Goal: Transaction & Acquisition: Subscribe to service/newsletter

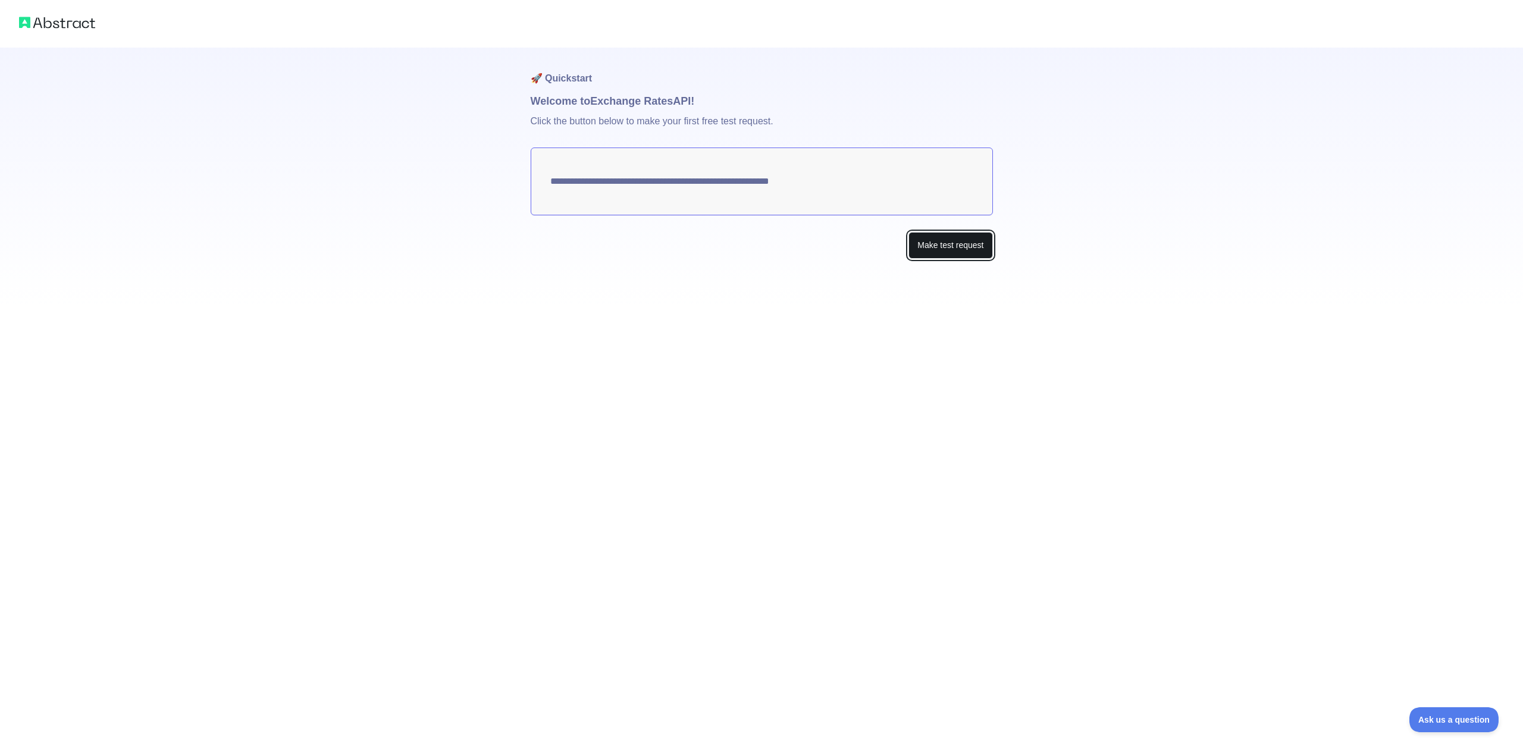
click at [959, 246] on button "Make test request" at bounding box center [950, 245] width 84 height 27
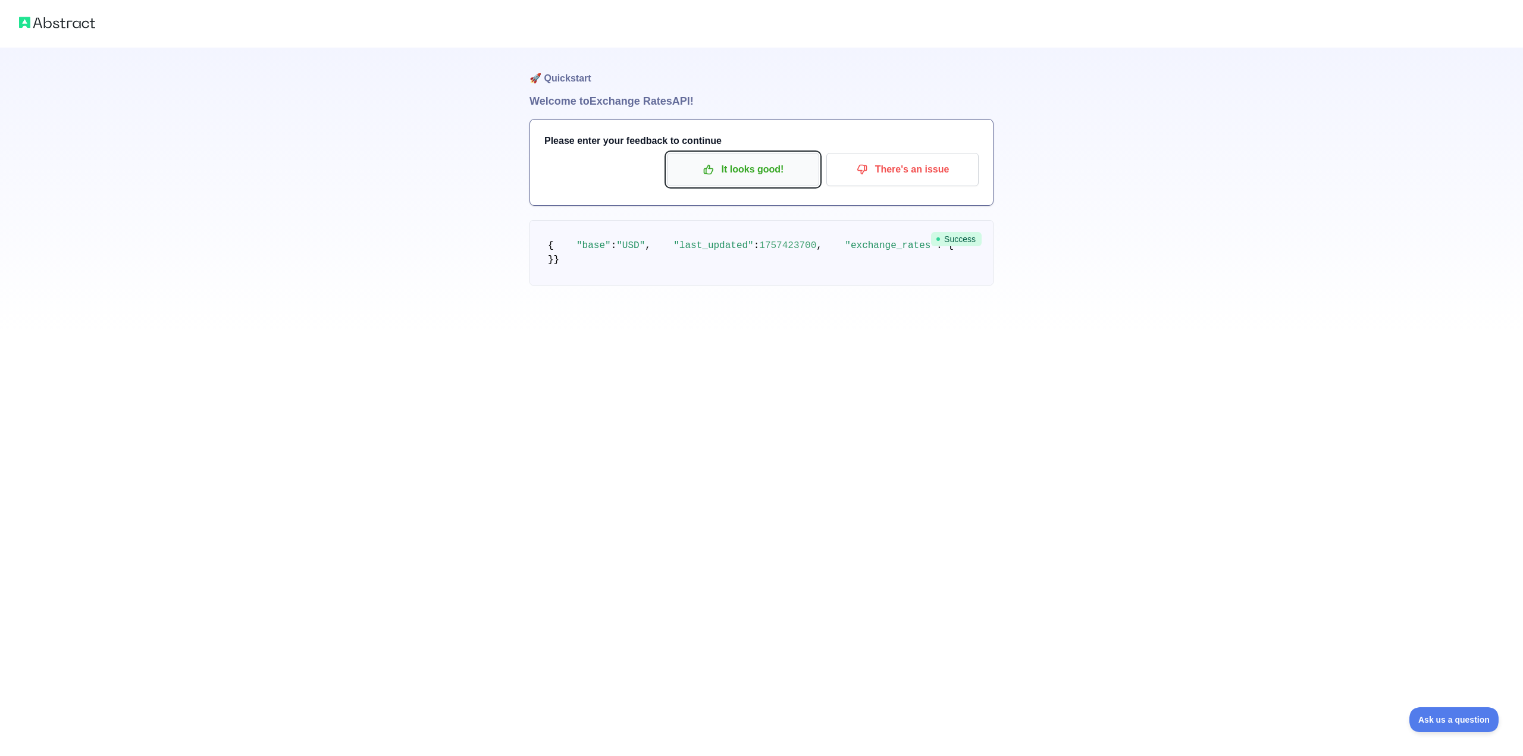
click at [749, 174] on p "It looks good!" at bounding box center [743, 169] width 134 height 20
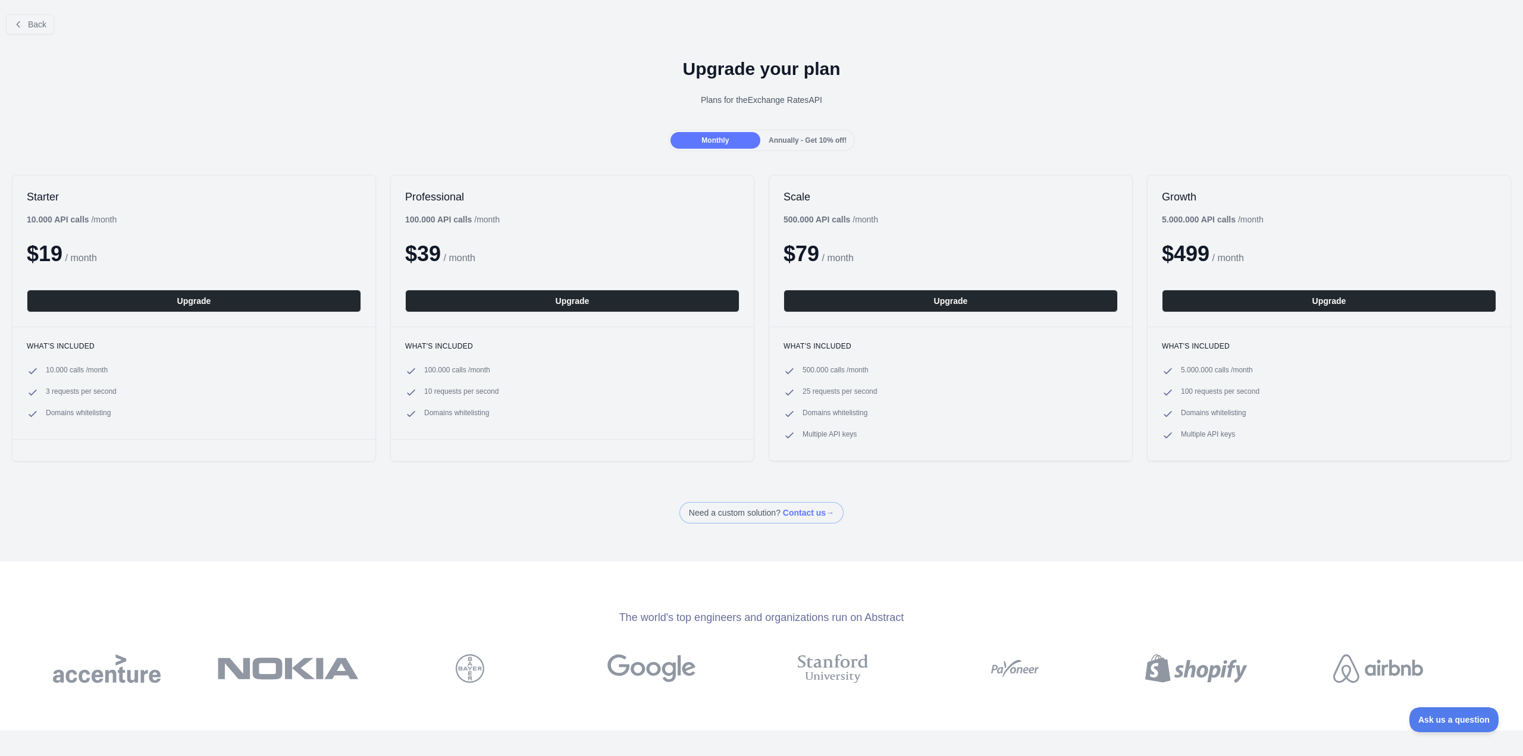
click at [820, 142] on span "Annually - Get 10% off!" at bounding box center [807, 140] width 78 height 8
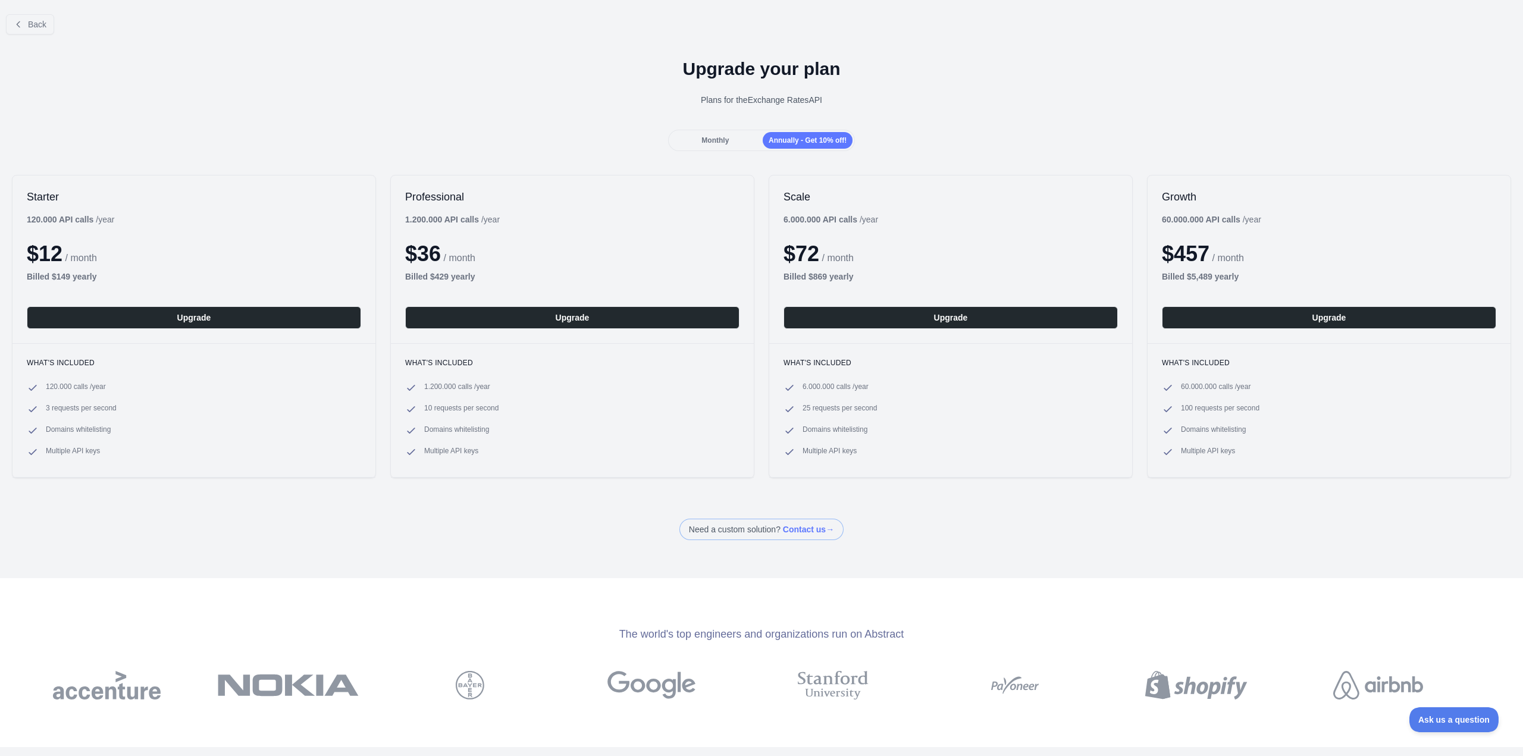
click at [735, 137] on div "Monthly" at bounding box center [715, 140] width 90 height 17
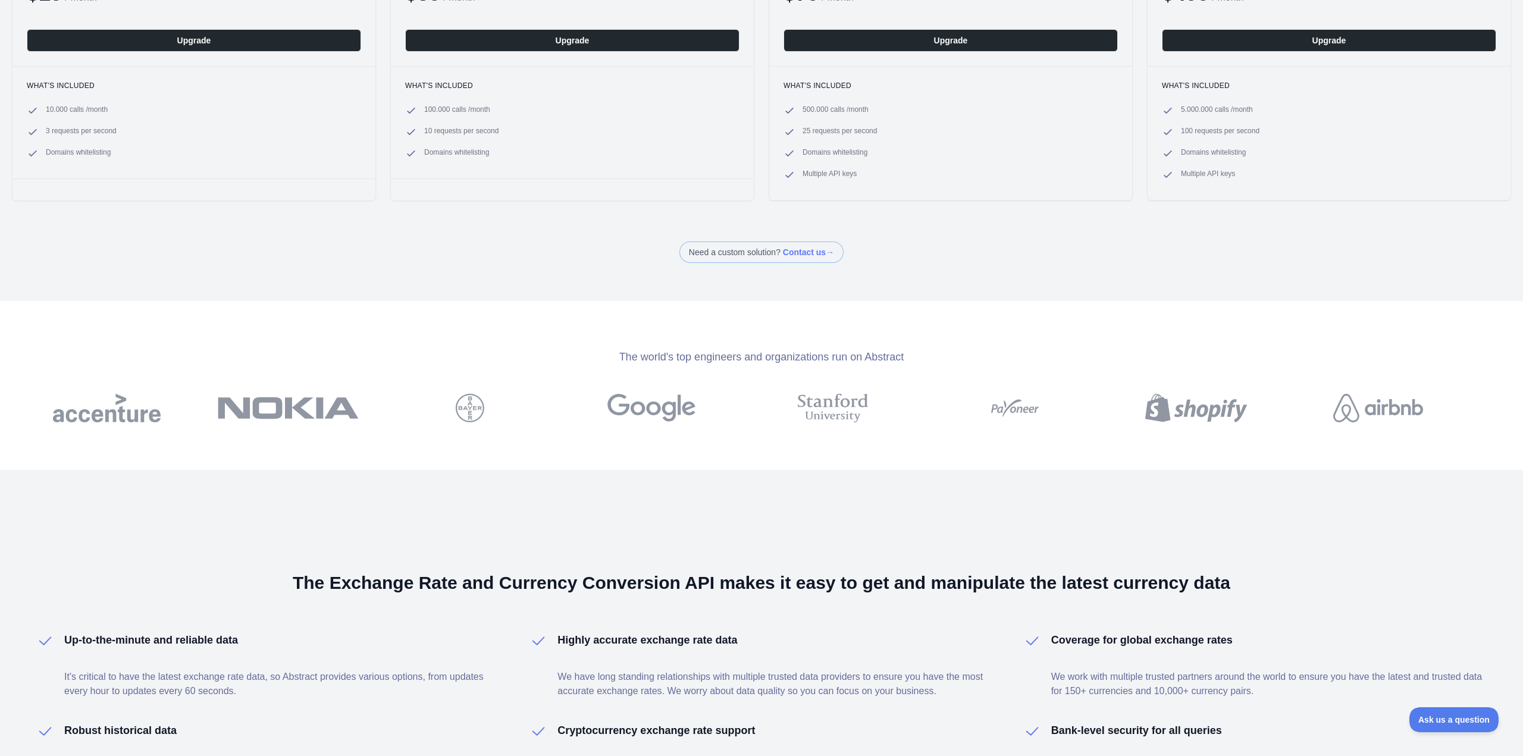
scroll to position [237, 0]
